Goal: Task Accomplishment & Management: Manage account settings

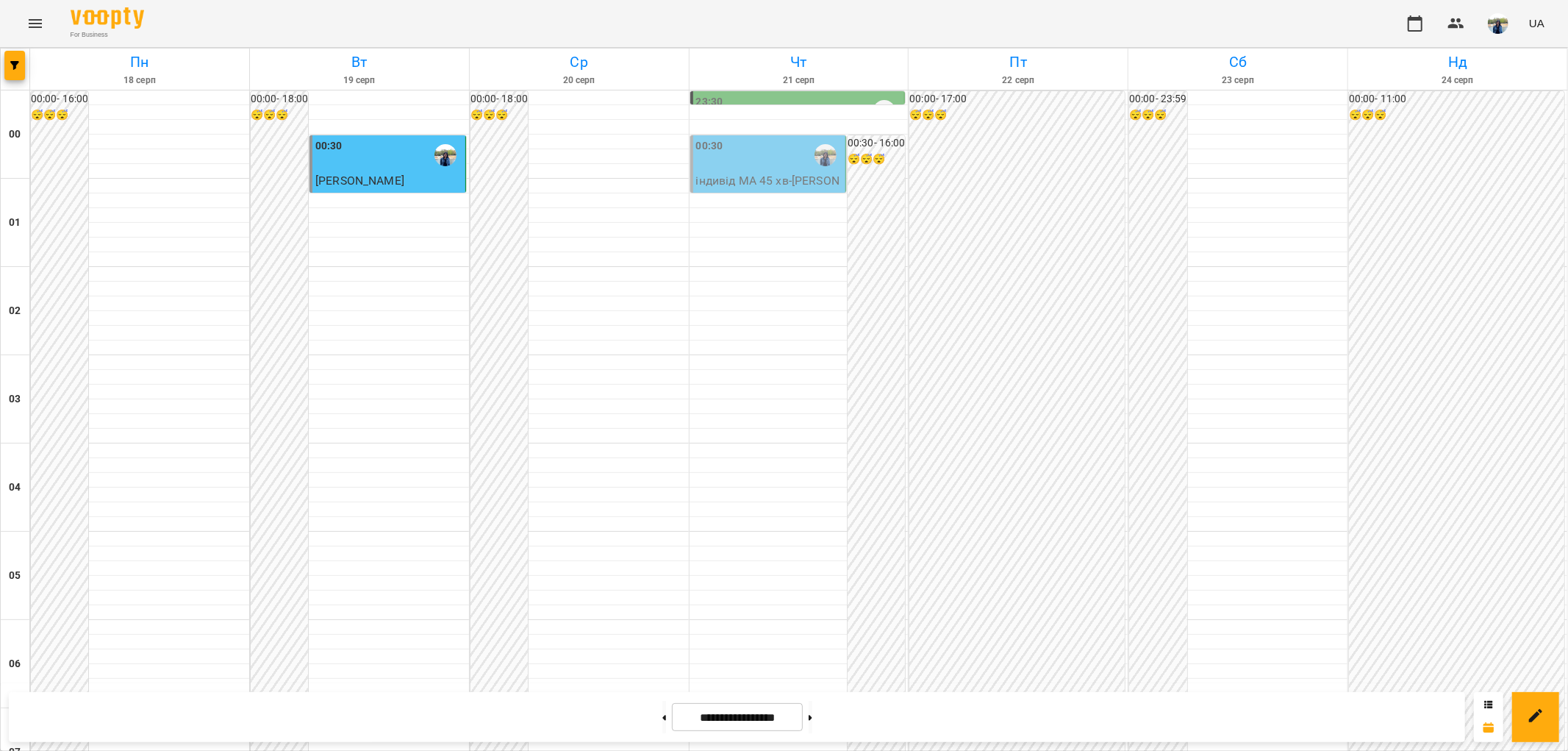
scroll to position [1523, 0]
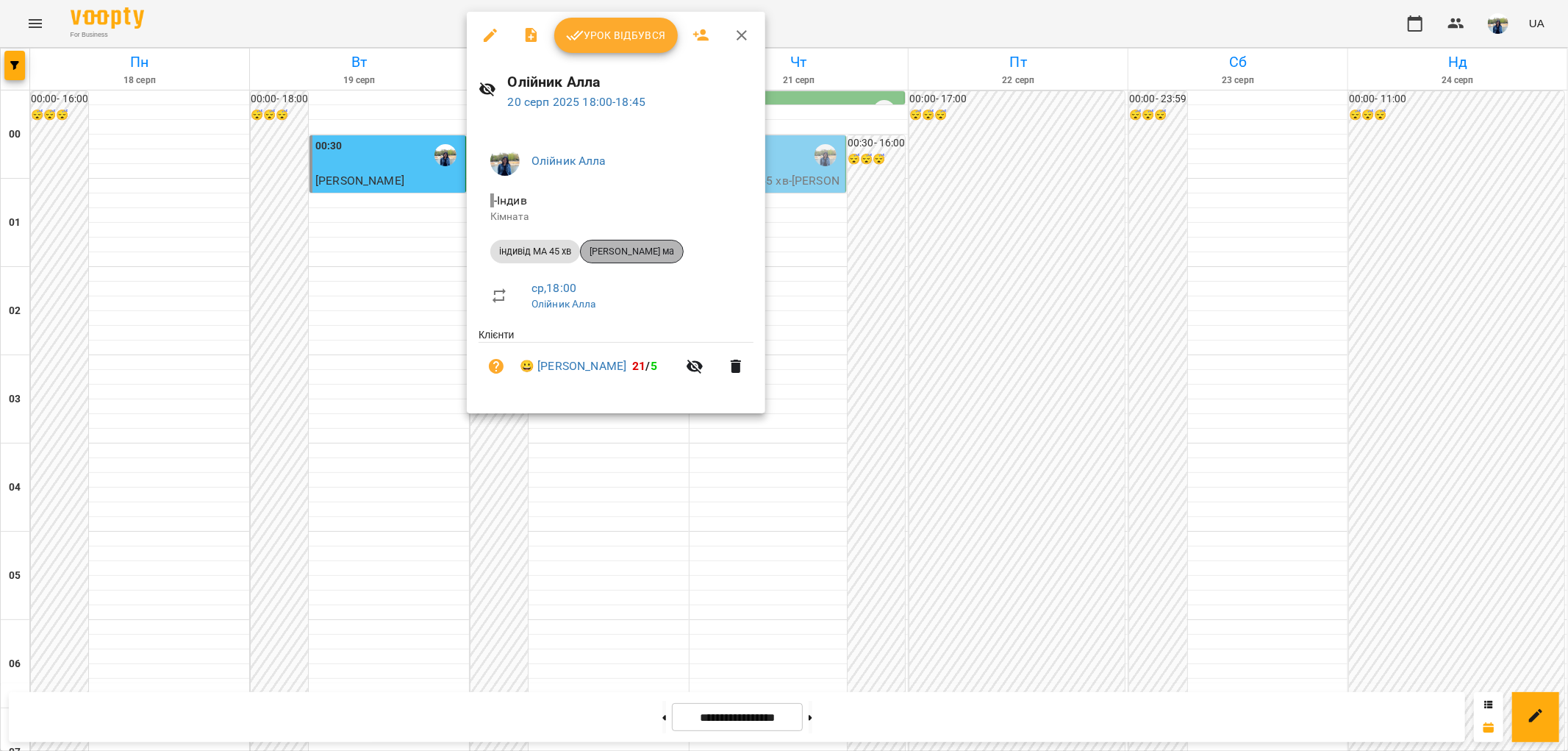
click at [642, 250] on span "[PERSON_NAME] ма" at bounding box center [631, 251] width 102 height 13
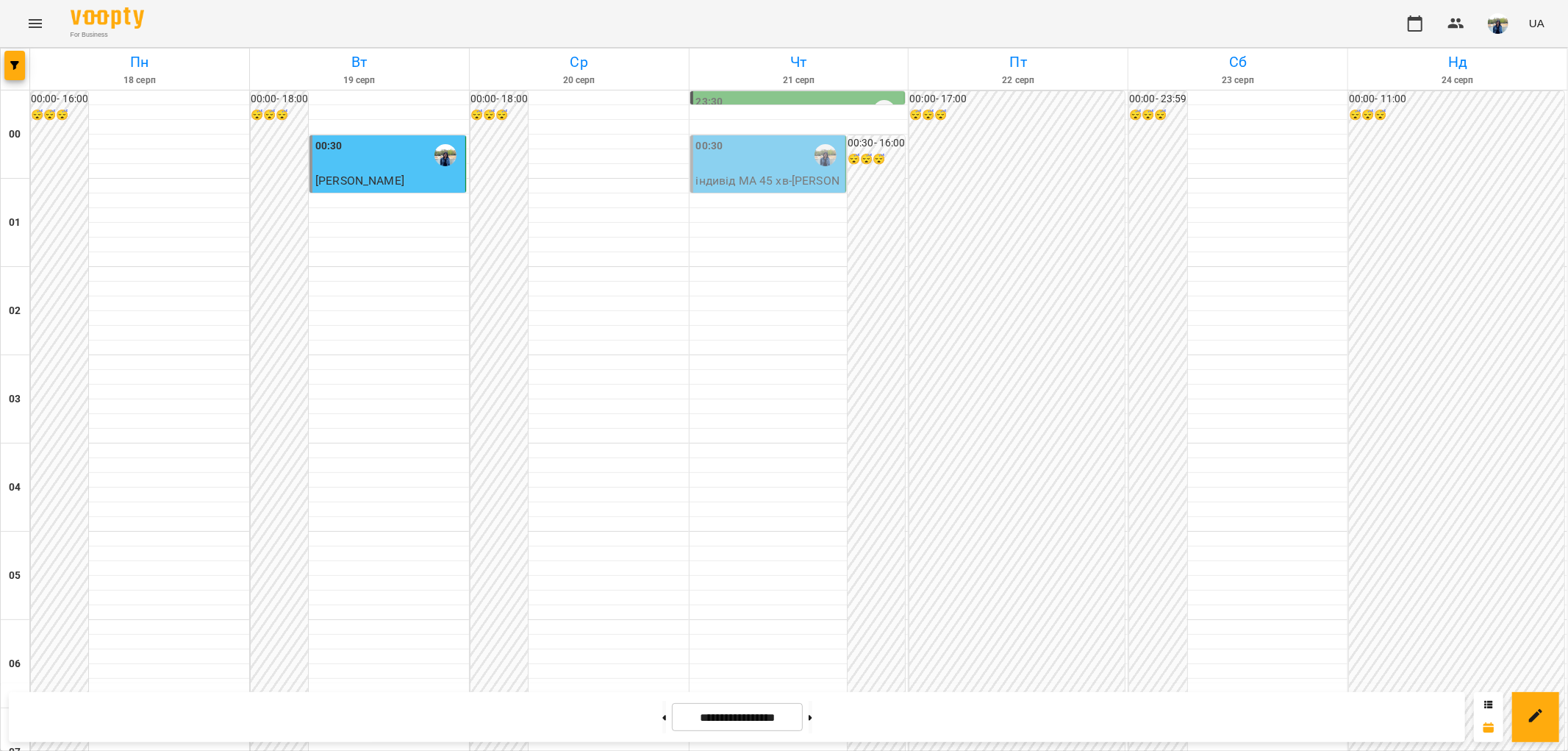
scroll to position [1062, 0]
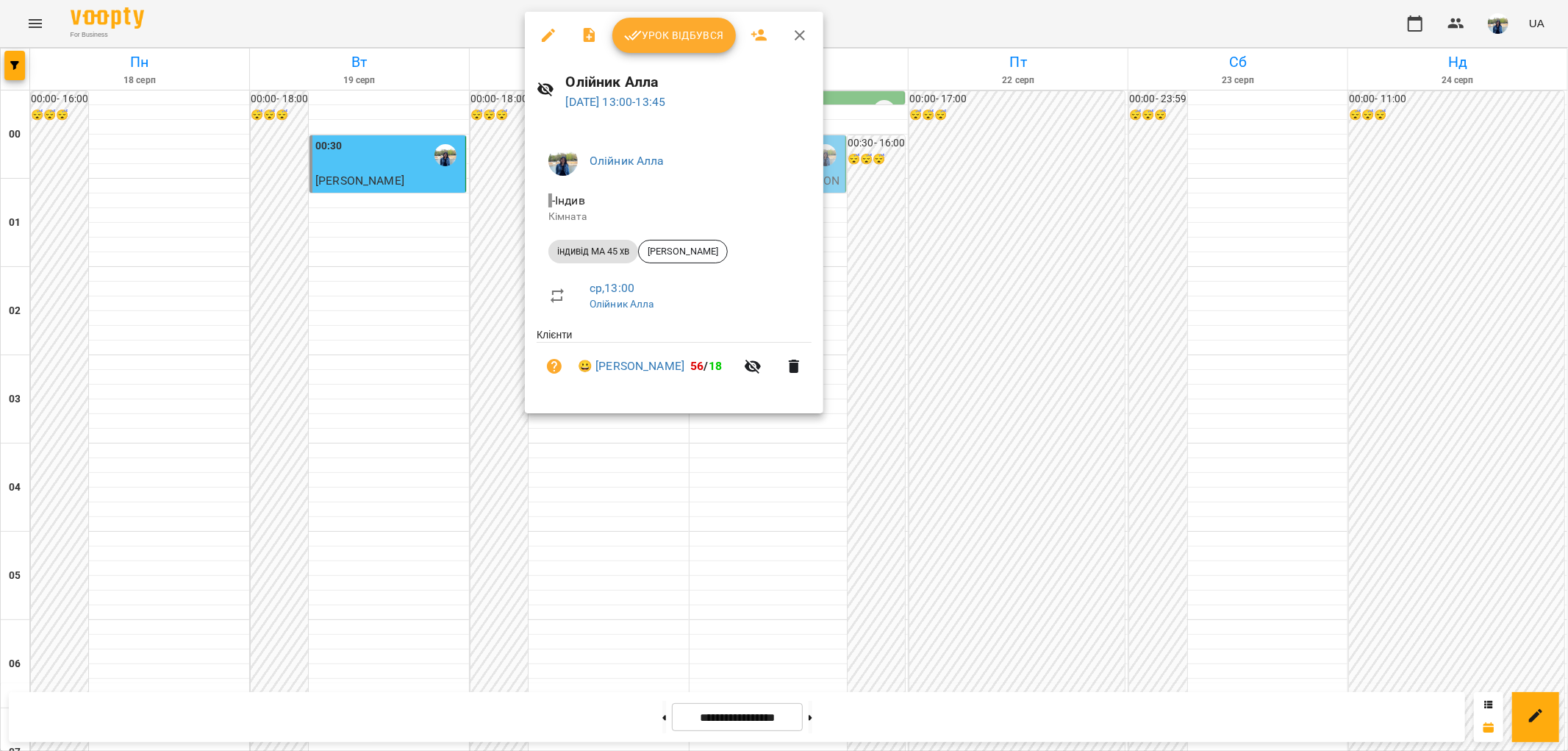
click at [674, 34] on span "Урок відбувся" at bounding box center [674, 35] width 100 height 17
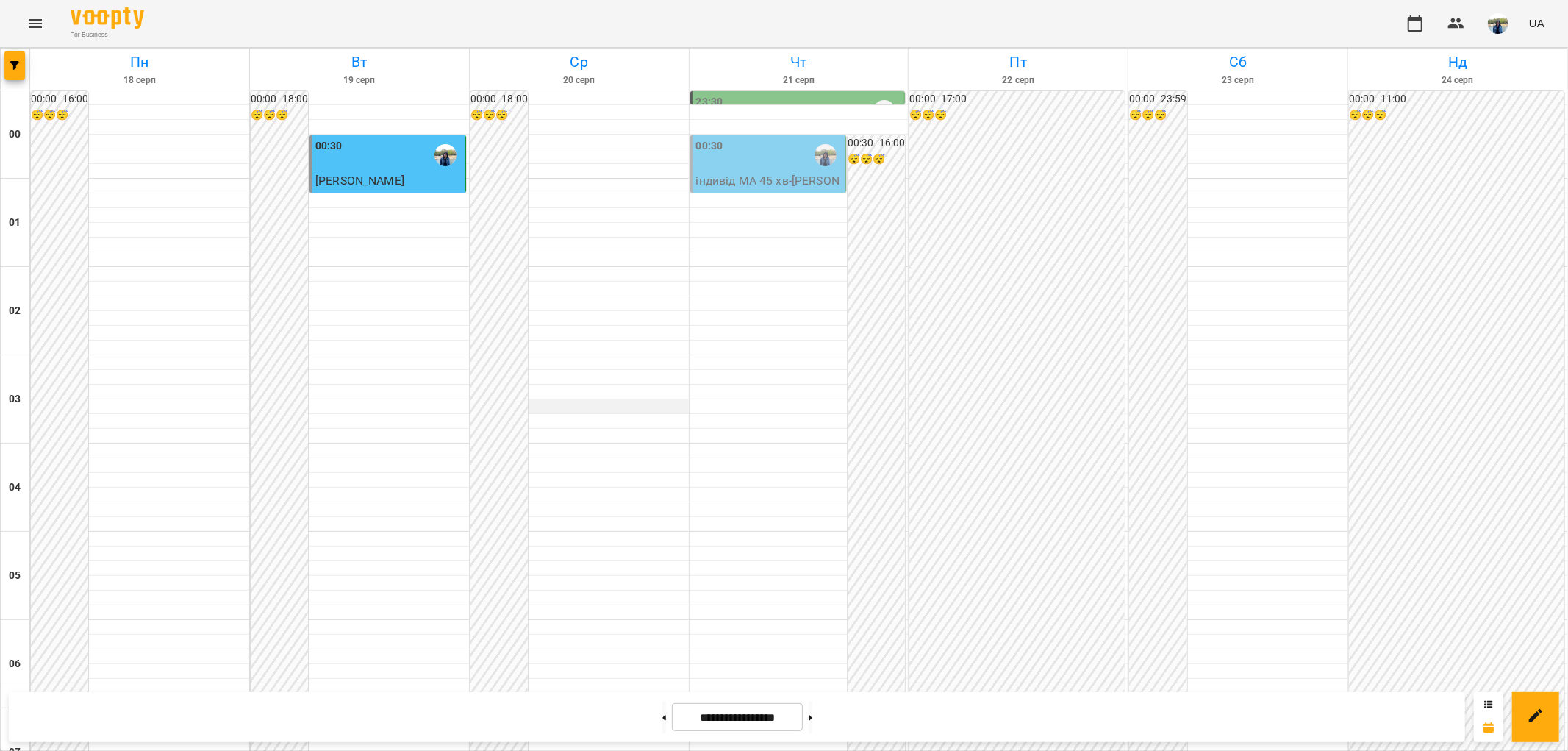
scroll to position [980, 0]
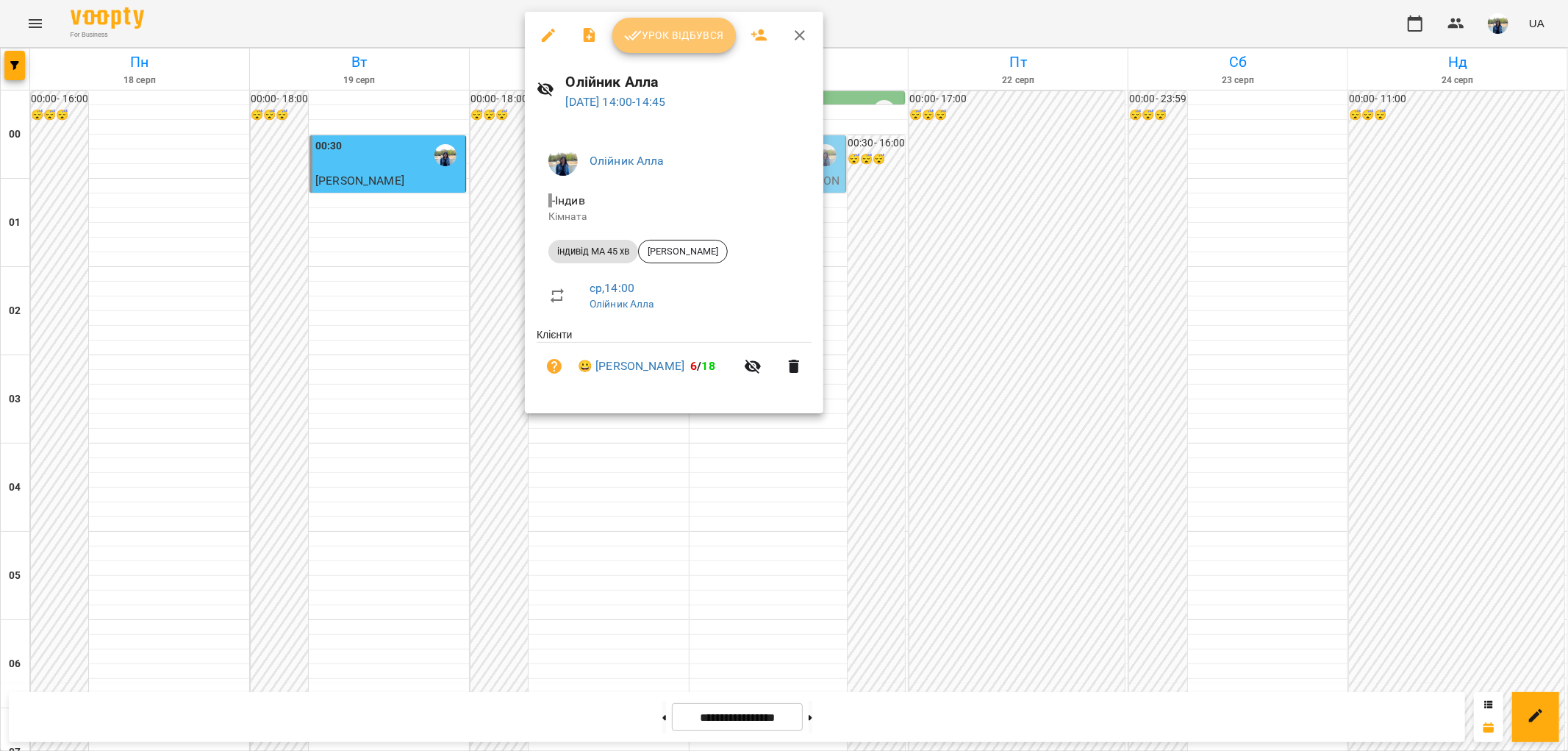
click at [672, 31] on span "Урок відбувся" at bounding box center [674, 35] width 100 height 17
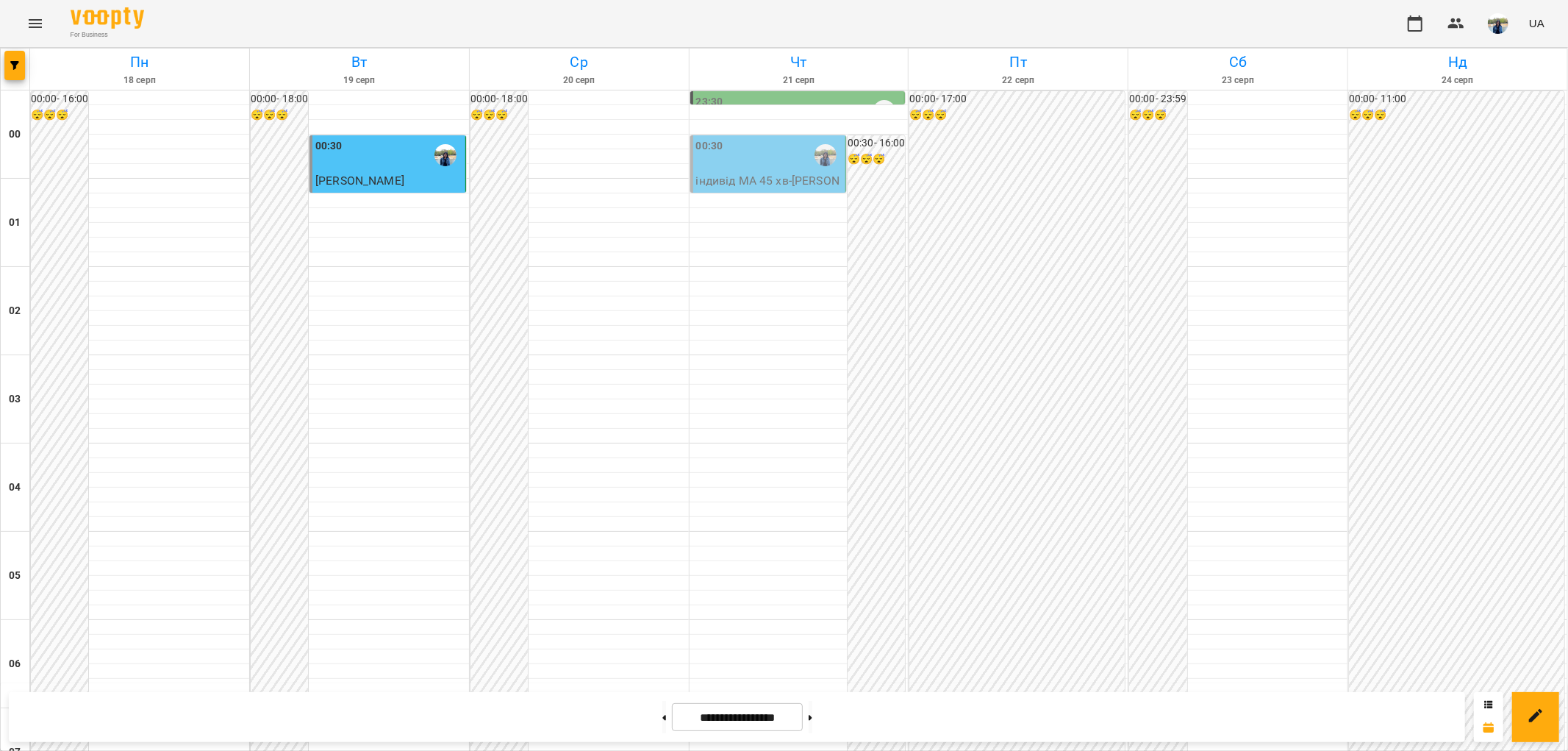
scroll to position [1307, 0]
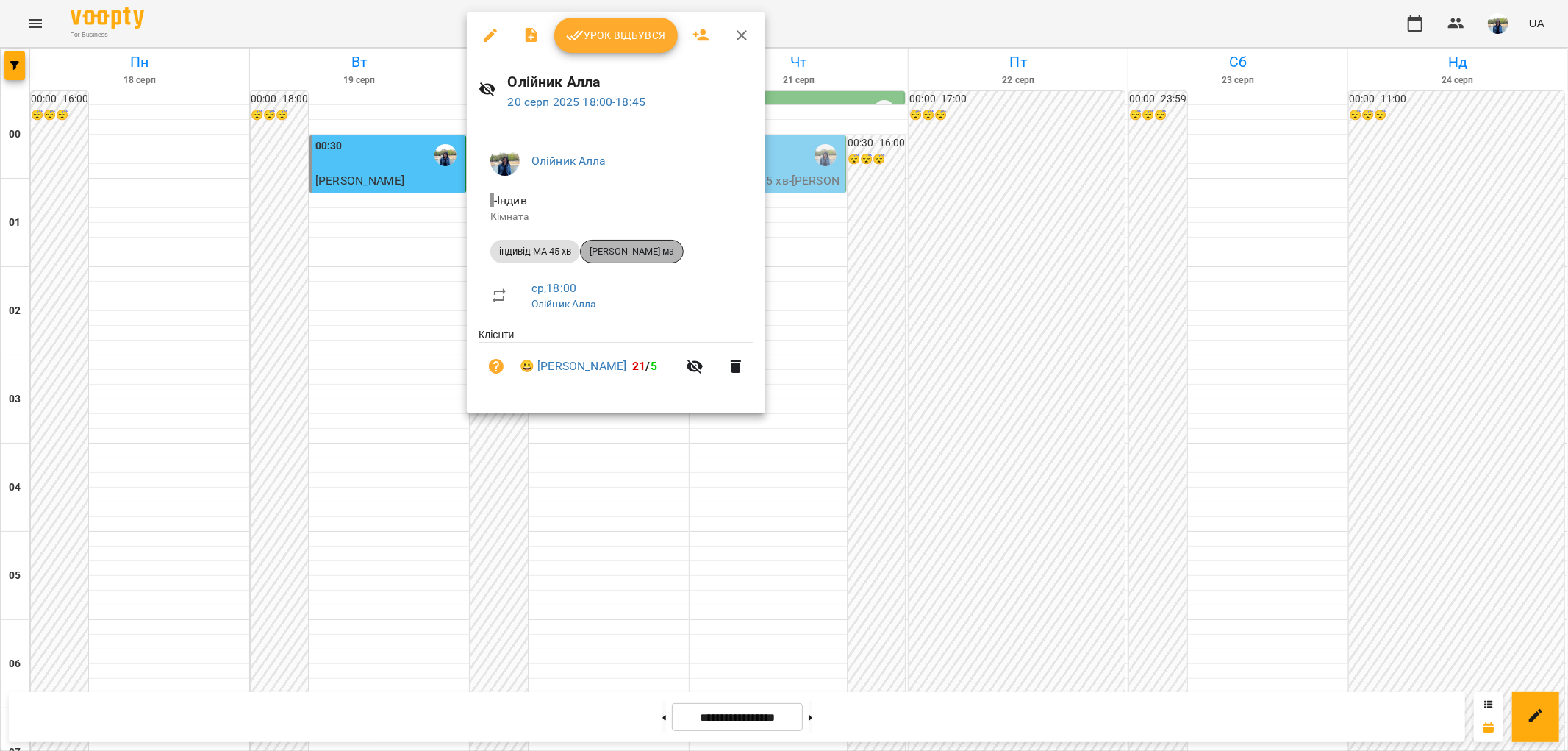
click at [665, 252] on span "[PERSON_NAME] ма" at bounding box center [631, 251] width 102 height 13
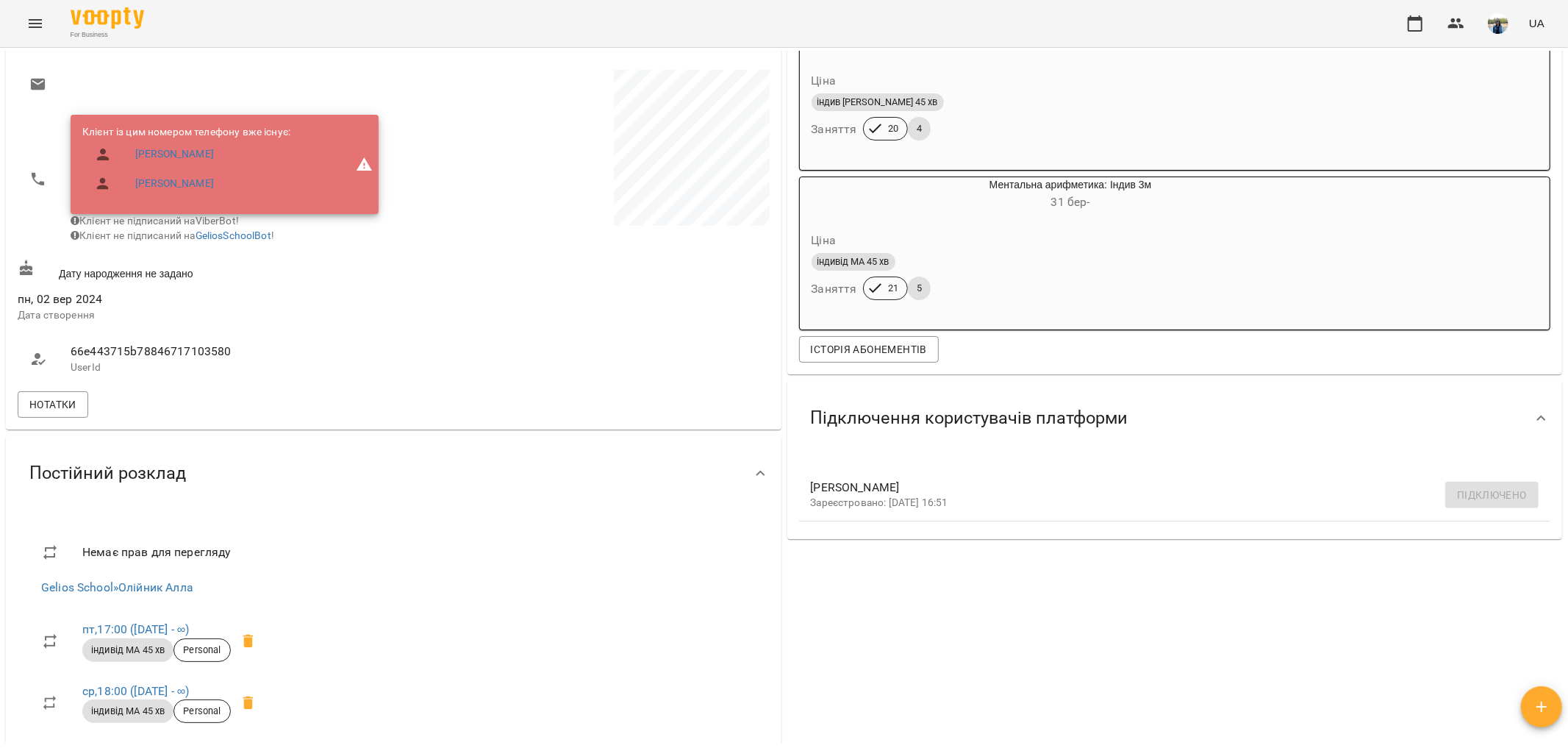
scroll to position [326, 0]
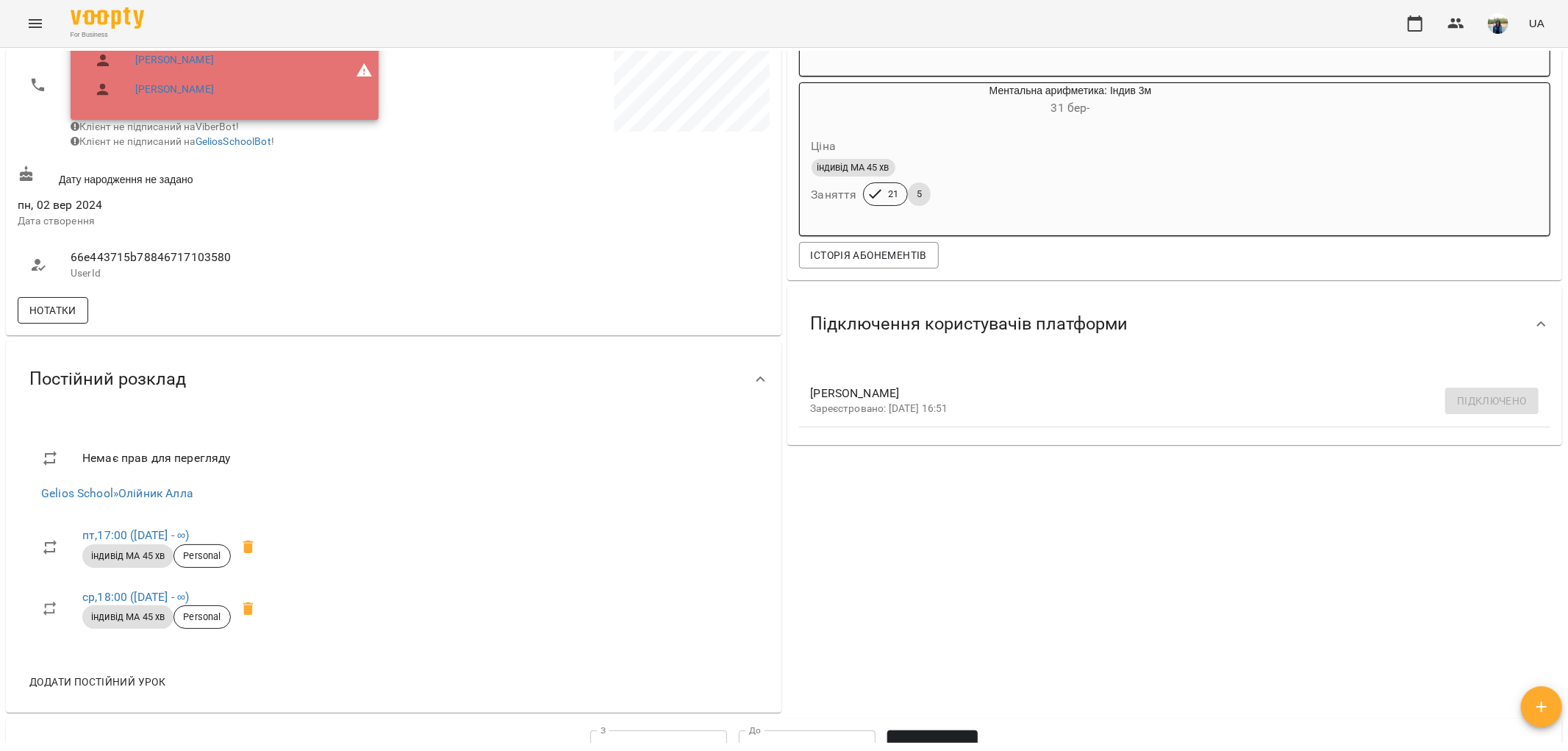
click at [74, 313] on span "Нотатки" at bounding box center [53, 310] width 47 height 17
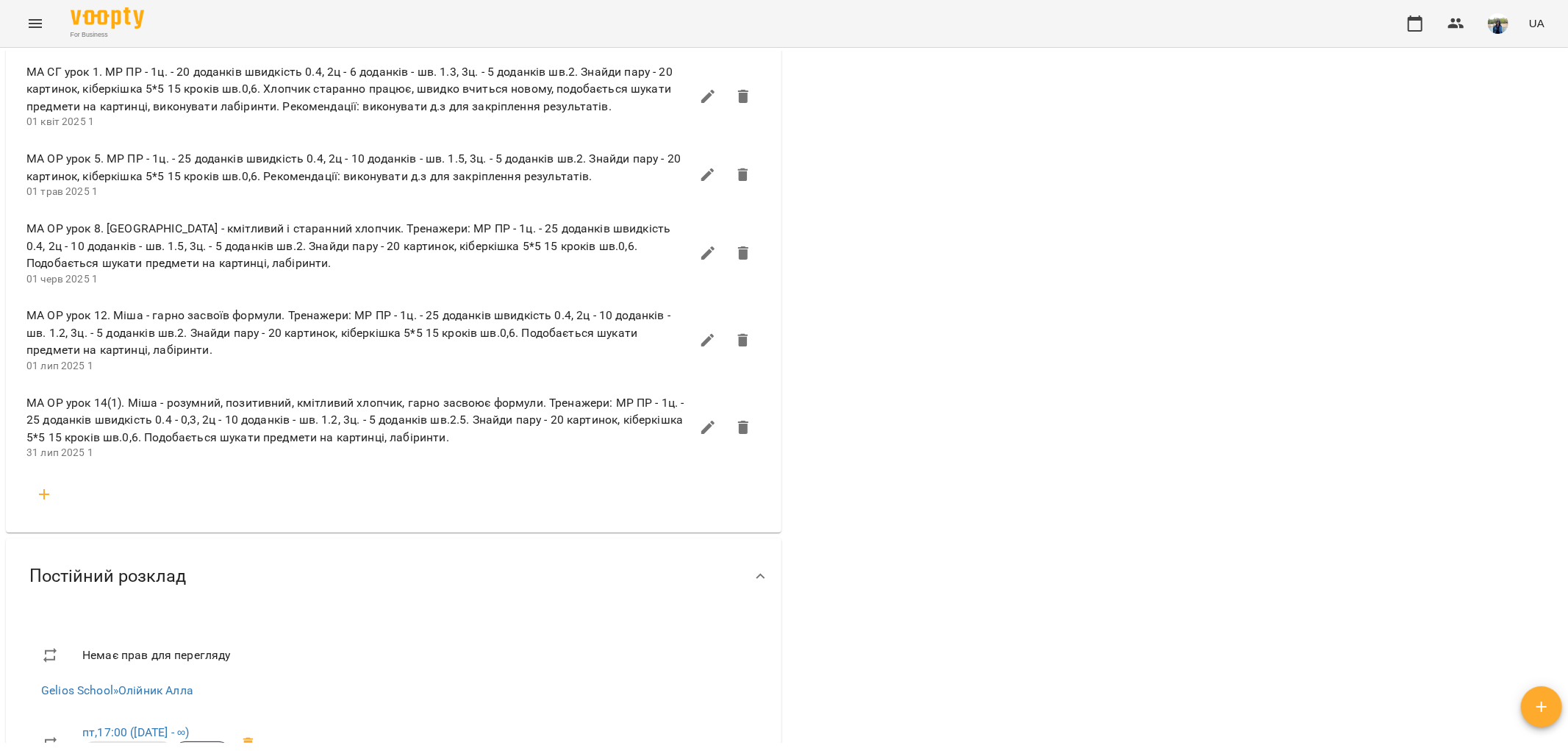
scroll to position [1307, 0]
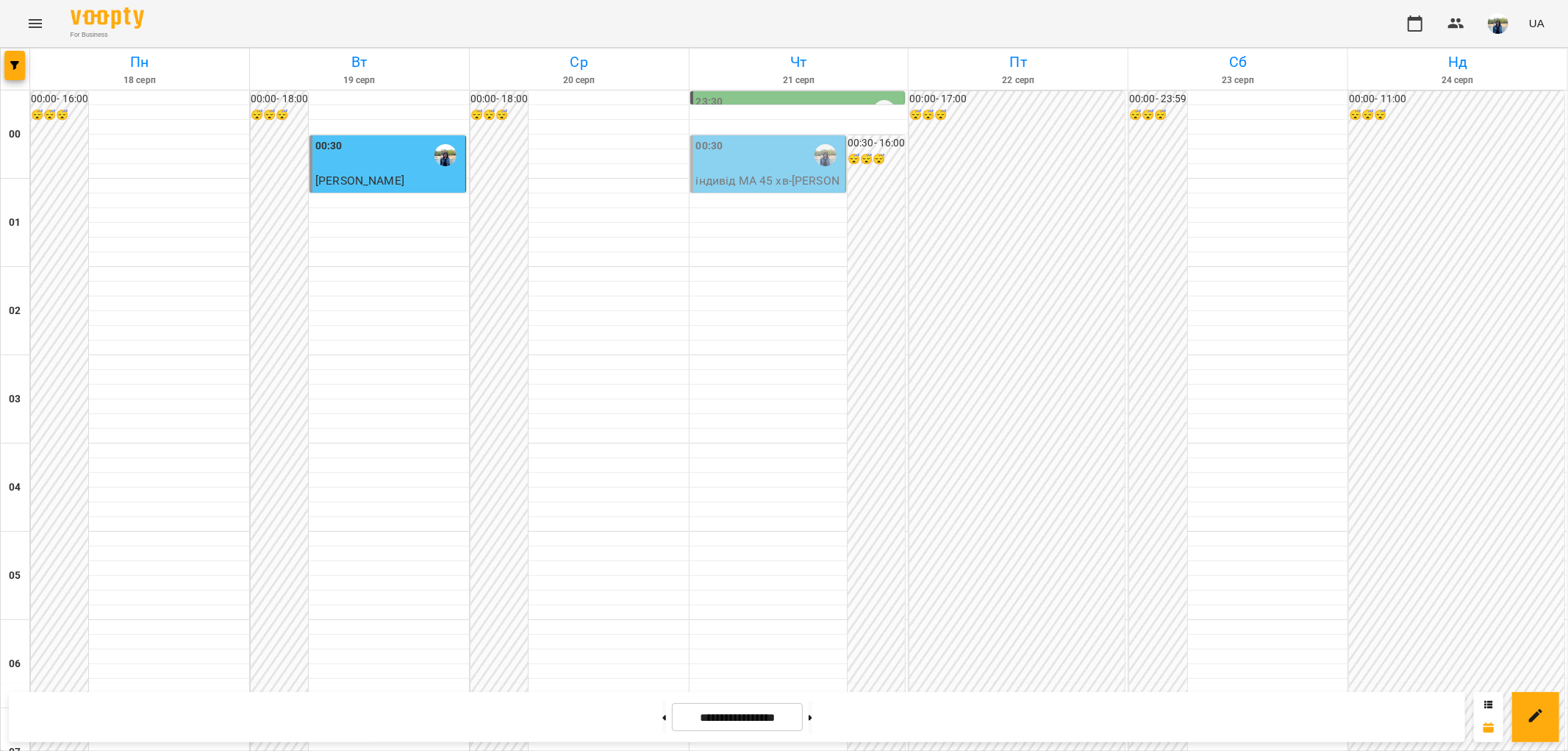
scroll to position [1523, 0]
click at [812, 723] on button at bounding box center [810, 717] width 4 height 33
type input "**********"
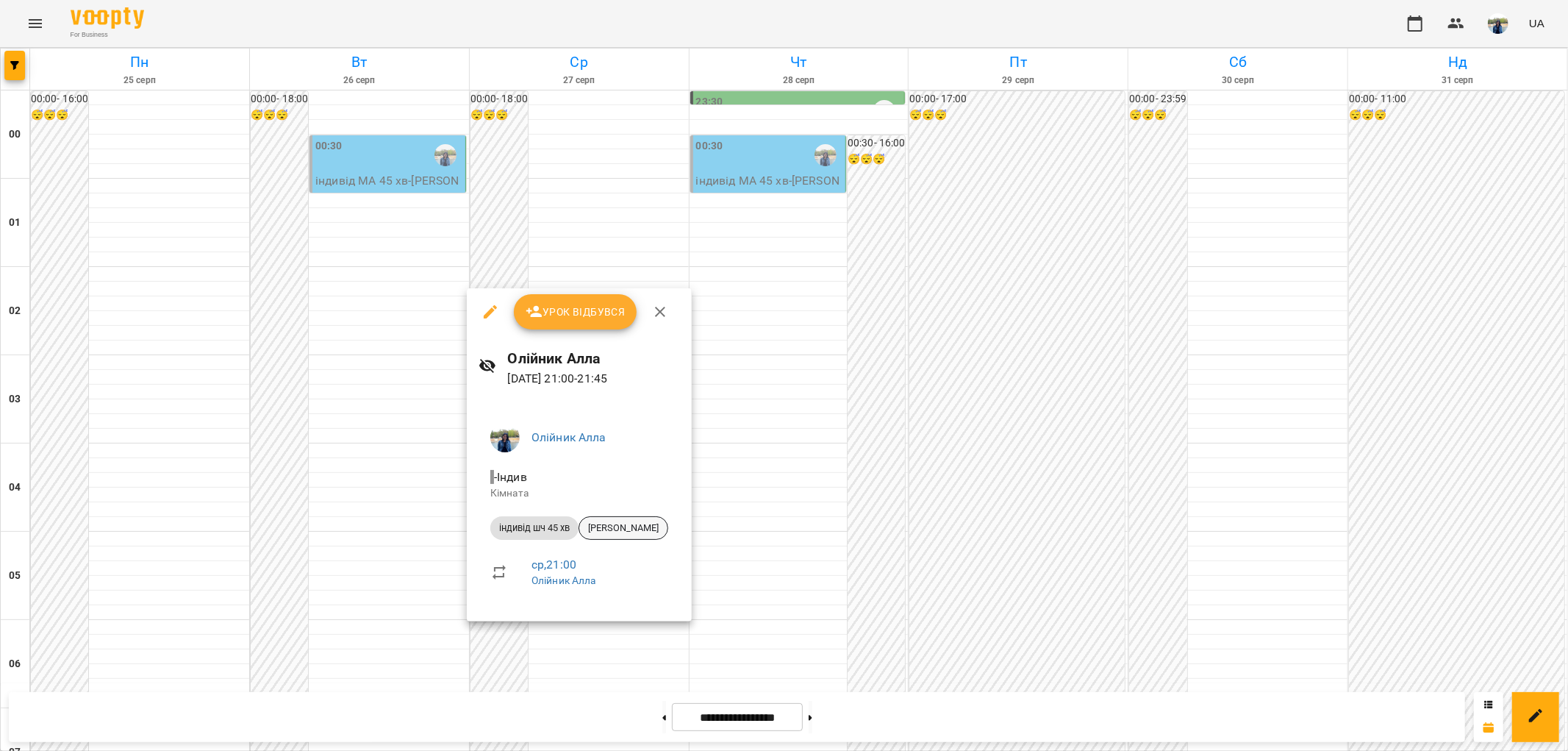
click at [645, 525] on span "[PERSON_NAME]" at bounding box center [624, 528] width 89 height 13
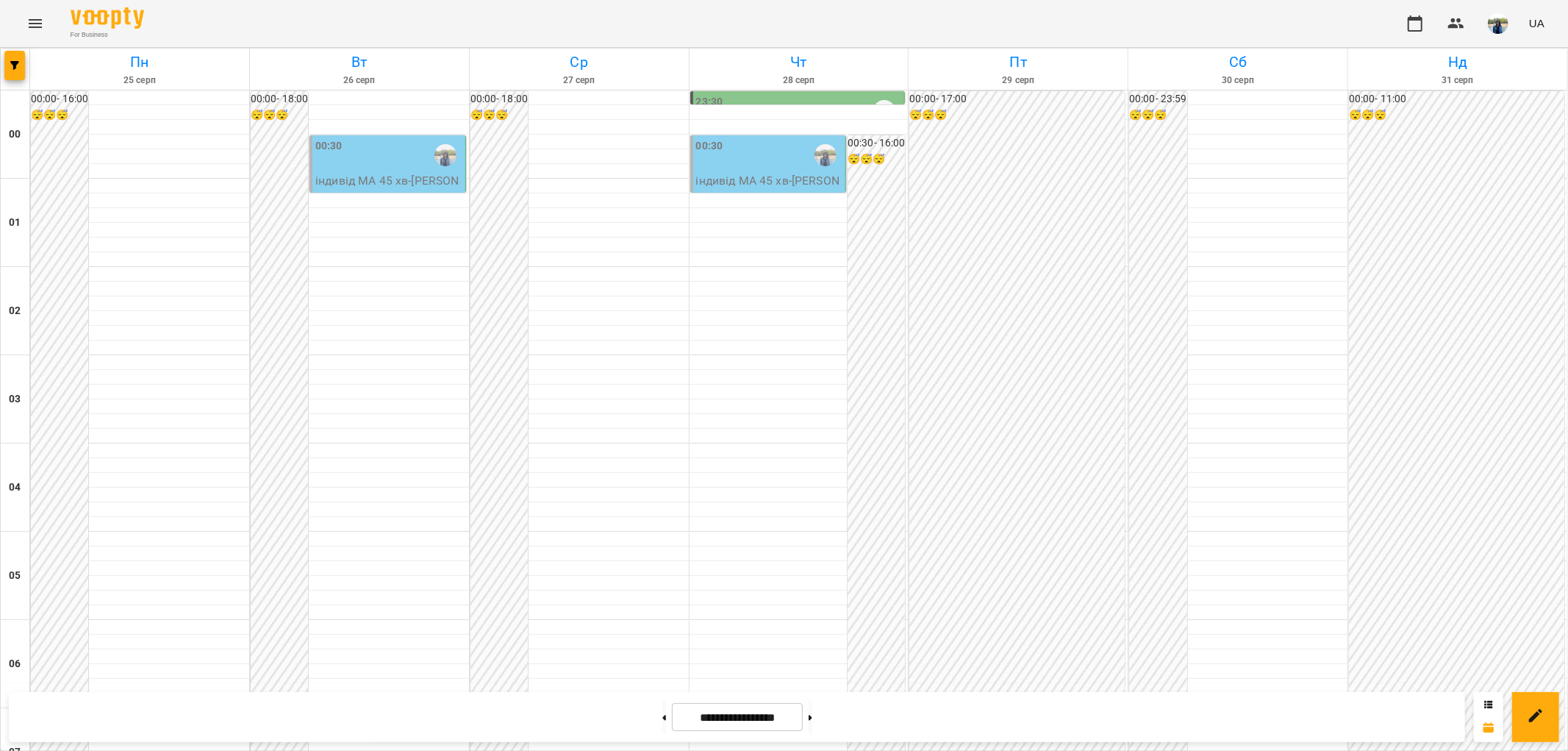
scroll to position [1523, 0]
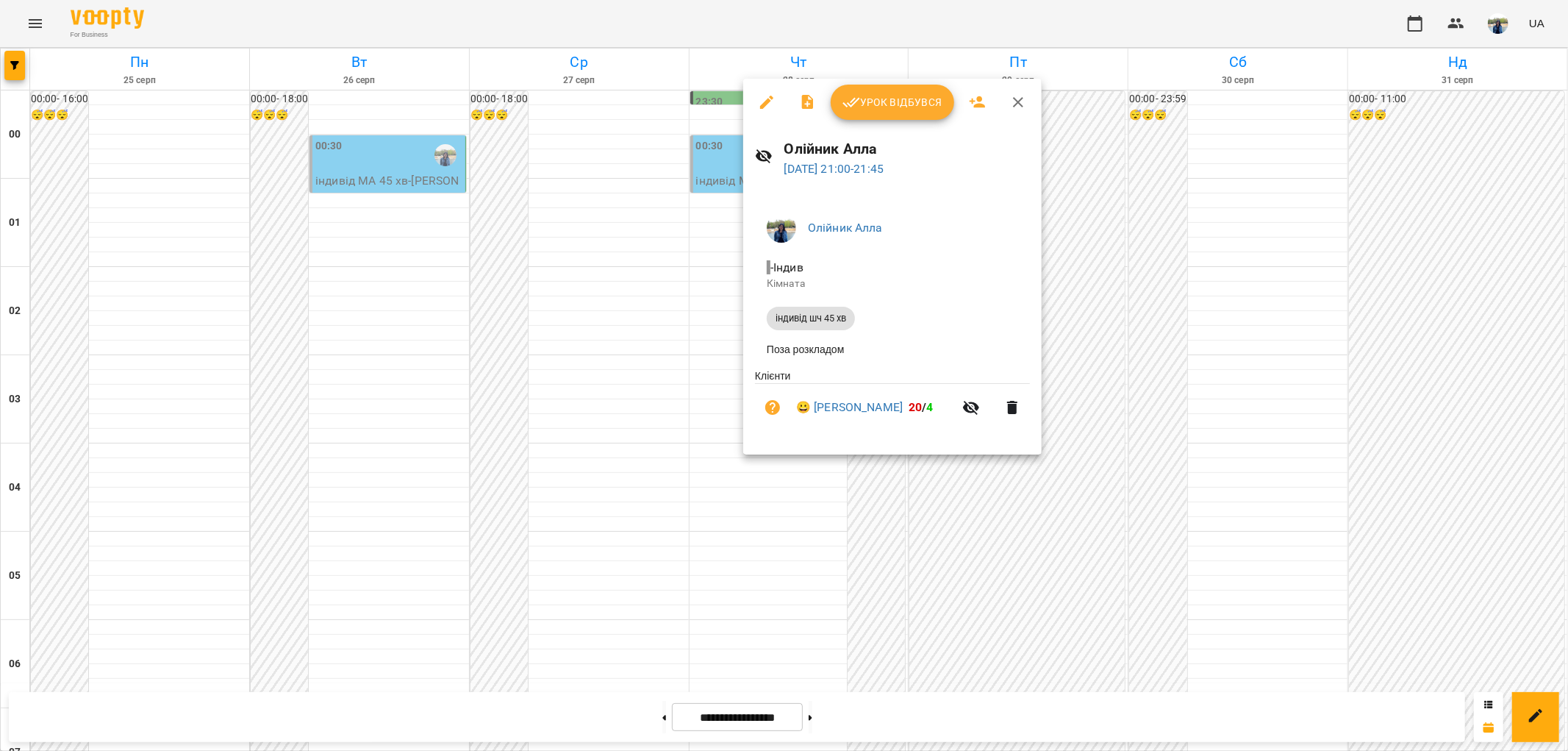
click at [1022, 101] on icon "button" at bounding box center [1018, 102] width 17 height 17
